Goal: Task Accomplishment & Management: Use online tool/utility

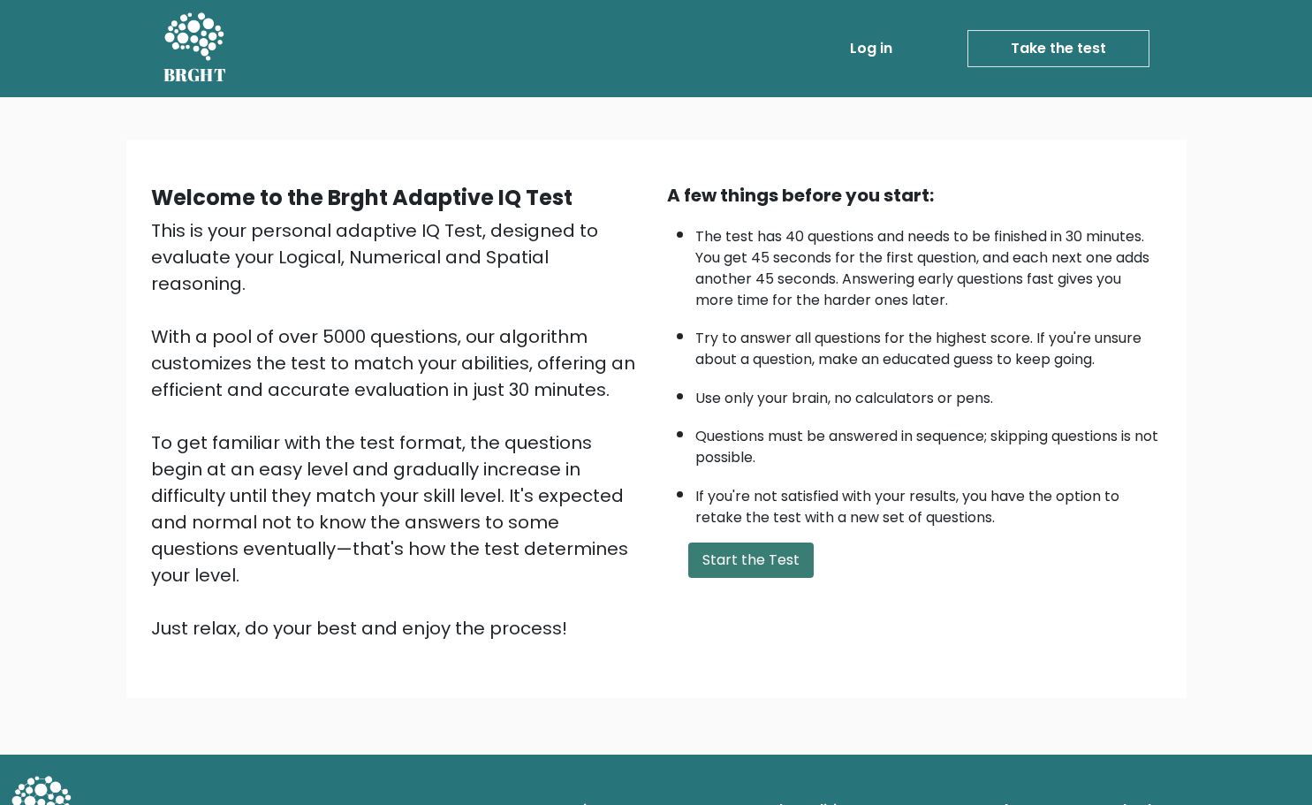
click at [750, 564] on button "Start the Test" at bounding box center [750, 559] width 125 height 35
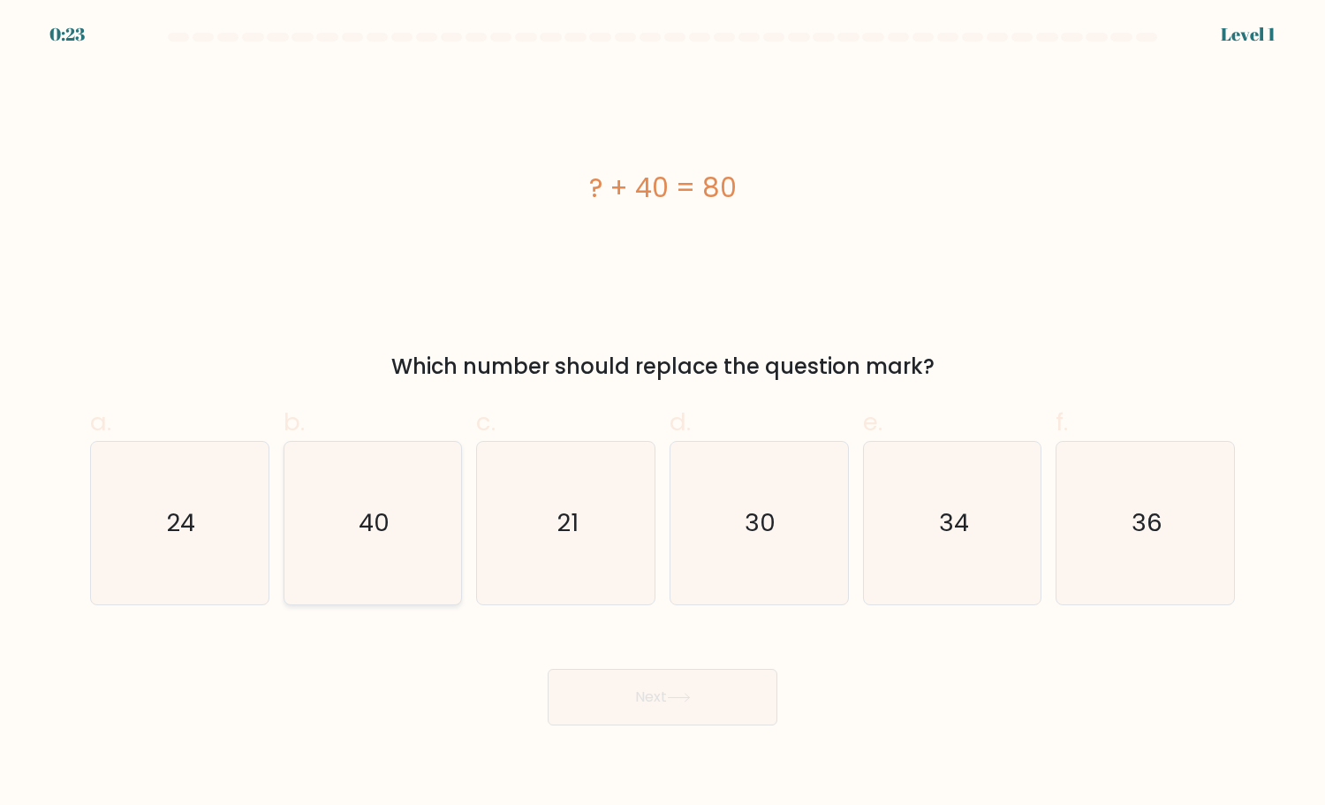
click at [336, 507] on icon "40" at bounding box center [372, 523] width 163 height 163
click at [662, 414] on input "b. 40" at bounding box center [662, 408] width 1 height 11
radio input "true"
click at [625, 700] on button "Next" at bounding box center [663, 697] width 230 height 57
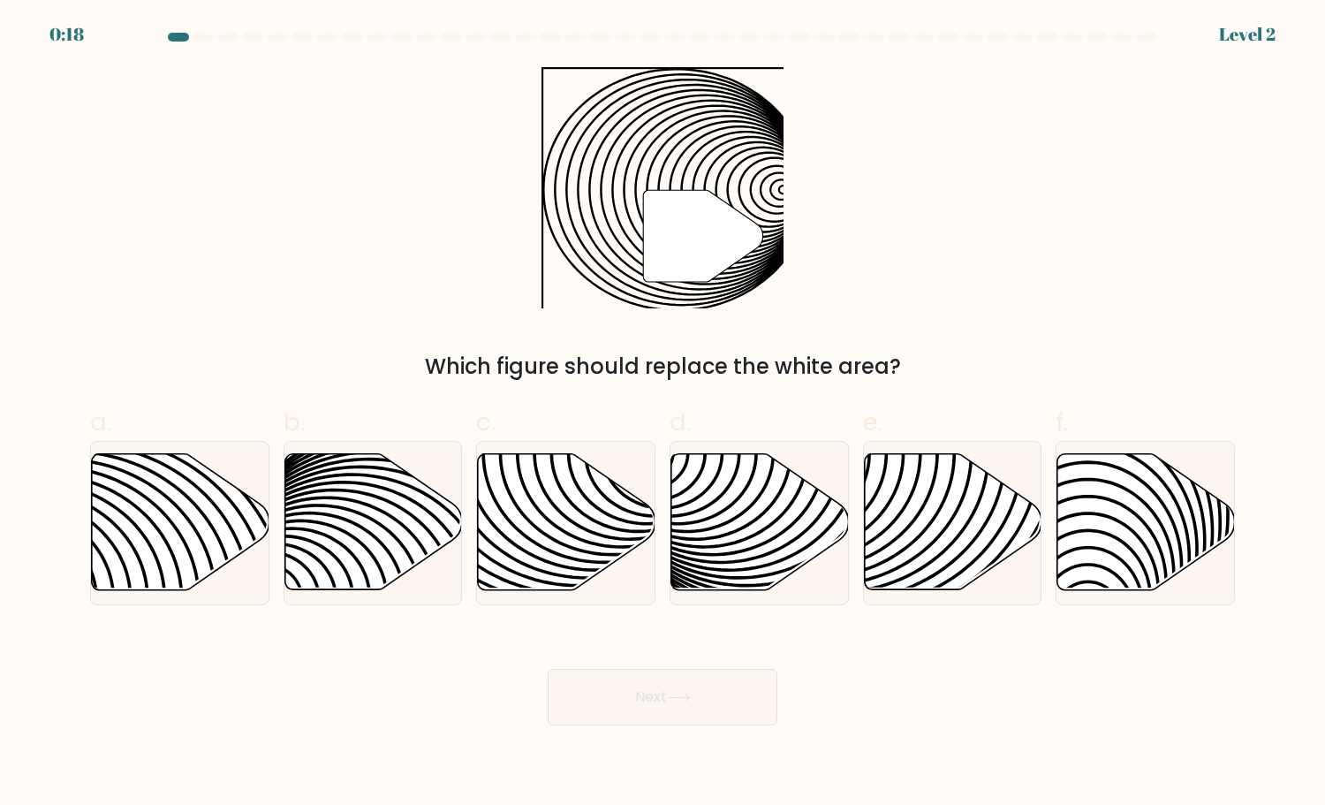
click at [658, 697] on button "Next" at bounding box center [663, 697] width 230 height 57
click at [567, 543] on icon at bounding box center [567, 522] width 178 height 136
click at [662, 414] on input "c." at bounding box center [662, 408] width 1 height 11
radio input "true"
click at [610, 696] on button "Next" at bounding box center [663, 697] width 230 height 57
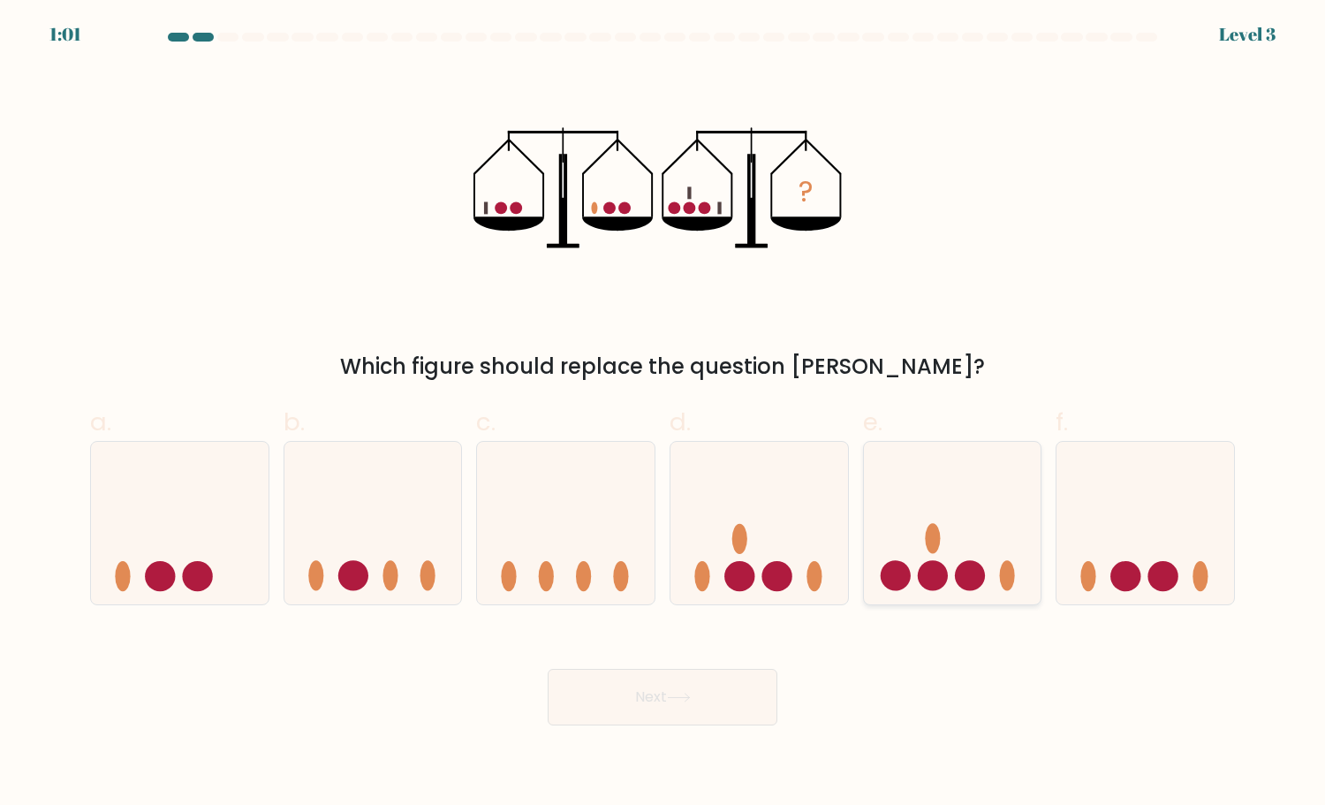
click at [964, 581] on circle at bounding box center [970, 576] width 30 height 30
click at [663, 414] on input "e." at bounding box center [662, 408] width 1 height 11
radio input "true"
click at [680, 695] on icon at bounding box center [679, 697] width 24 height 10
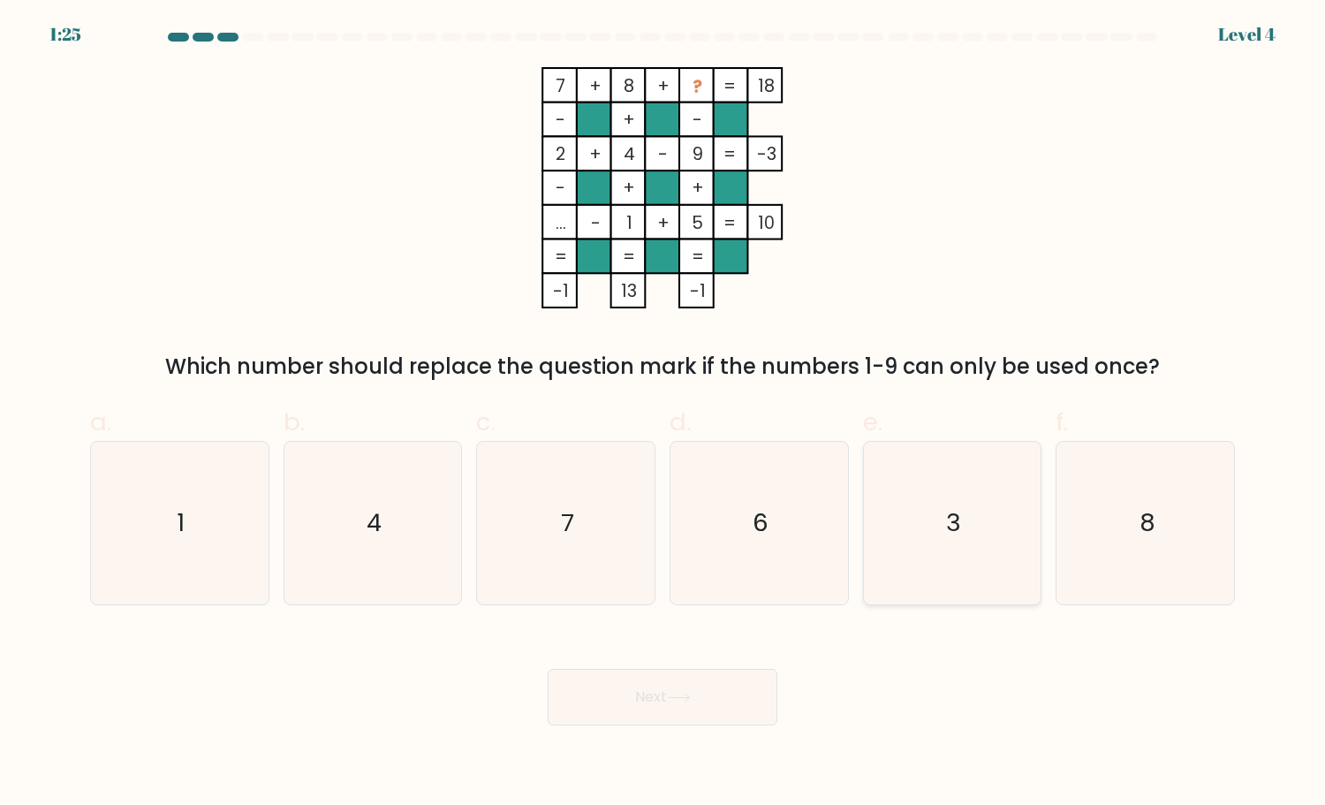
click at [952, 536] on text "3" at bounding box center [953, 522] width 15 height 34
click at [663, 414] on input "e. 3" at bounding box center [662, 408] width 1 height 11
radio input "true"
click at [633, 695] on button "Next" at bounding box center [663, 697] width 230 height 57
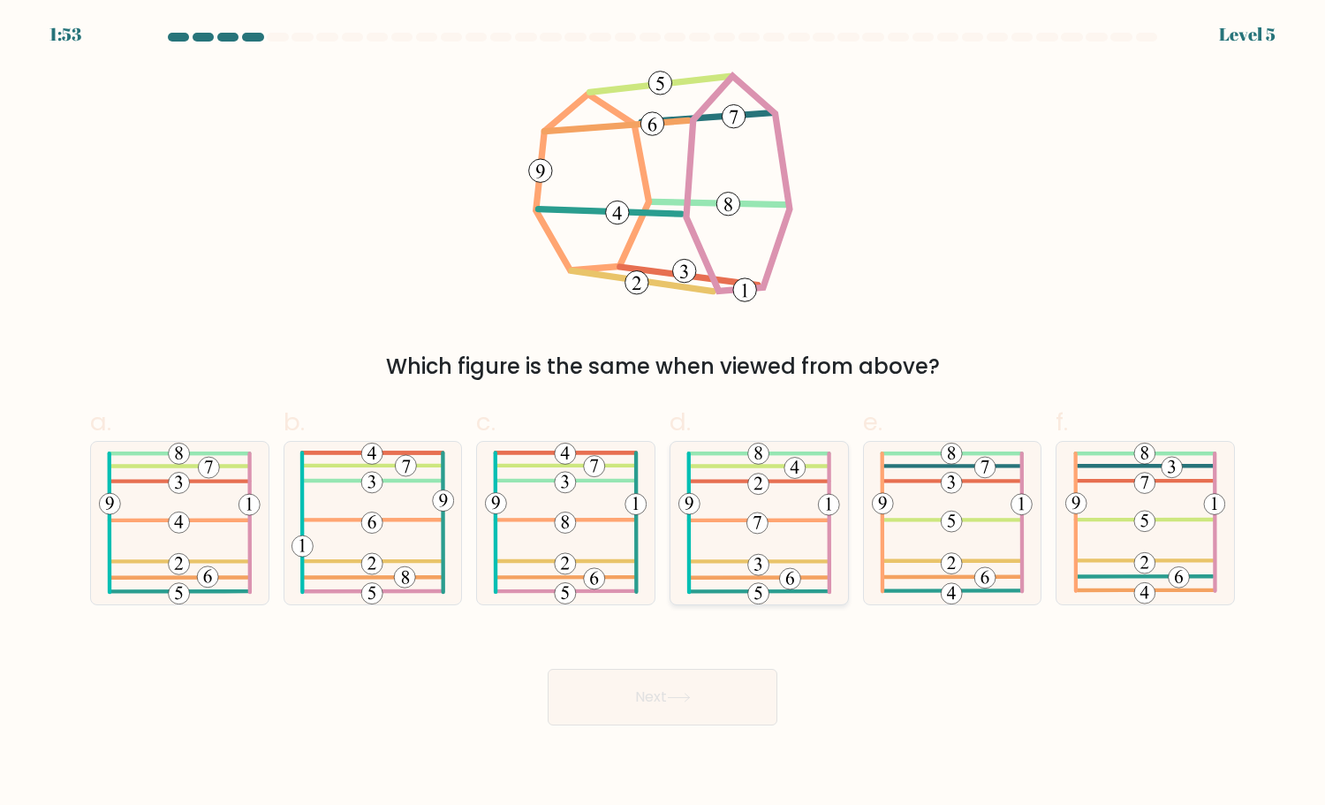
click at [723, 561] on 484 at bounding box center [759, 561] width 137 height 0
click at [663, 414] on input "d." at bounding box center [662, 408] width 1 height 11
radio input "true"
click at [691, 698] on icon at bounding box center [679, 697] width 24 height 10
